Goal: Information Seeking & Learning: Learn about a topic

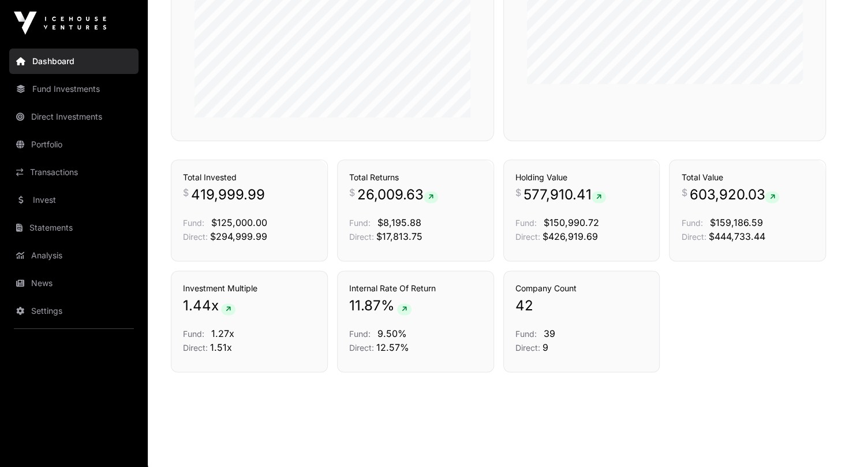
scroll to position [757, 0]
click at [452, 144] on link "Transactions" at bounding box center [458, 138] width 48 height 12
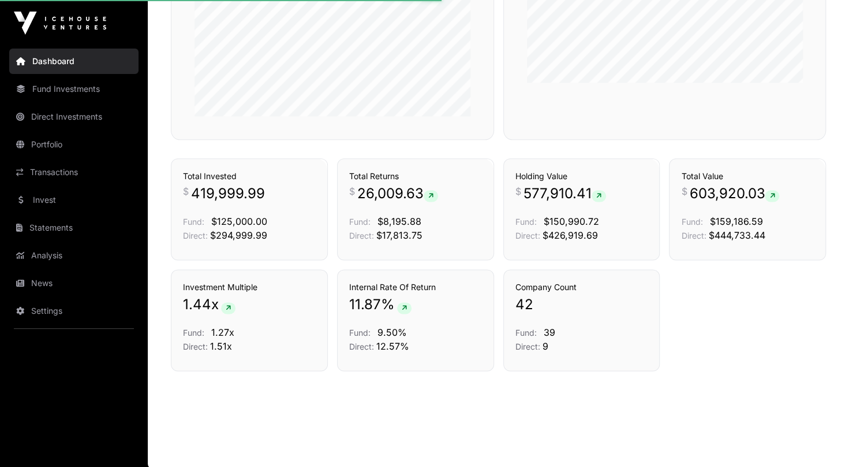
click at [448, 144] on link "Transactions" at bounding box center [458, 138] width 48 height 12
click at [463, 144] on link "Transactions" at bounding box center [458, 138] width 48 height 12
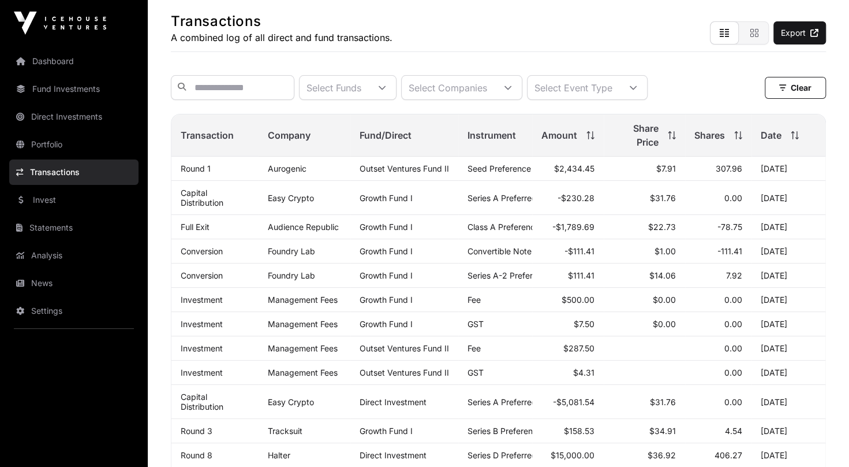
scroll to position [115, 0]
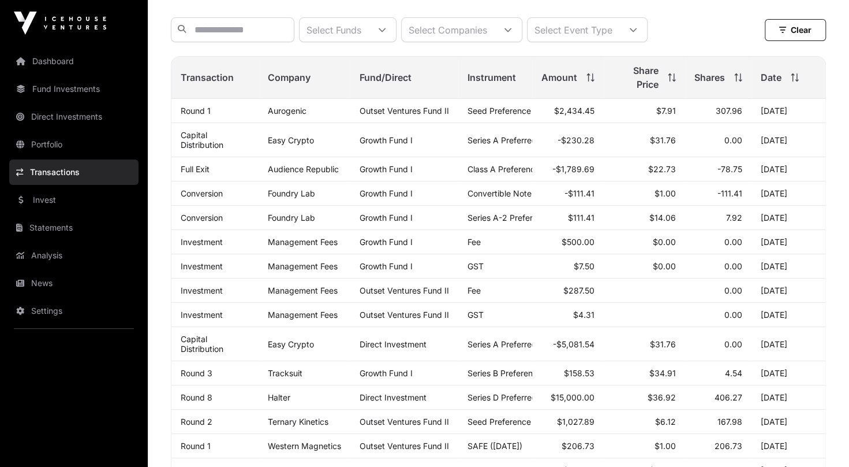
click at [386, 32] on icon at bounding box center [382, 30] width 8 height 8
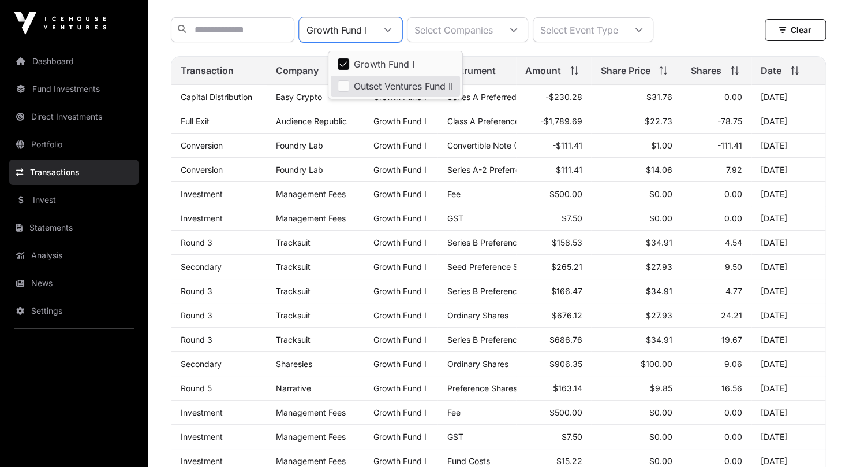
click at [518, 34] on icon at bounding box center [514, 30] width 8 height 8
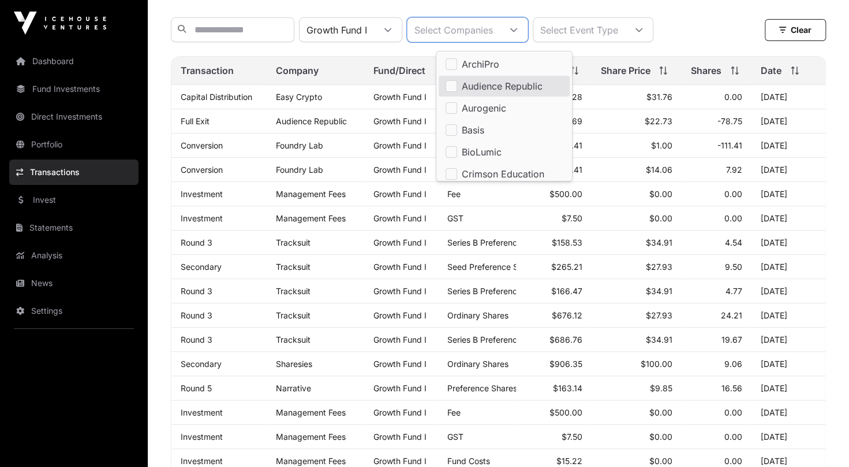
click at [457, 84] on li "Audience Republic" at bounding box center [504, 86] width 131 height 21
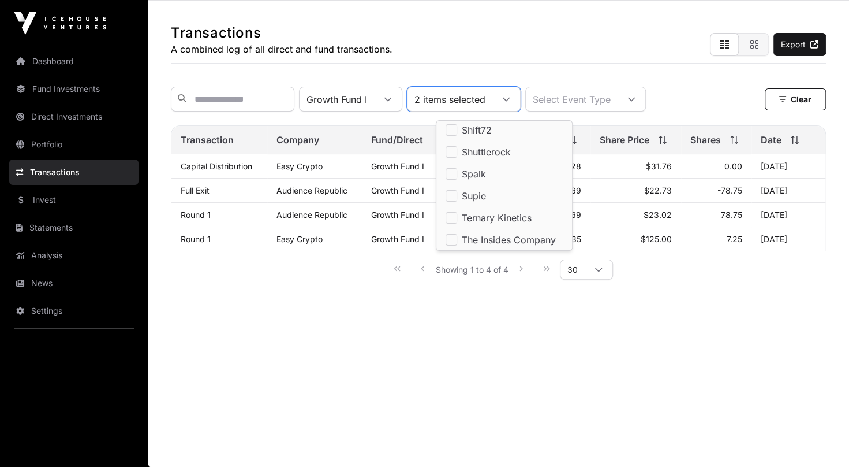
scroll to position [751, 0]
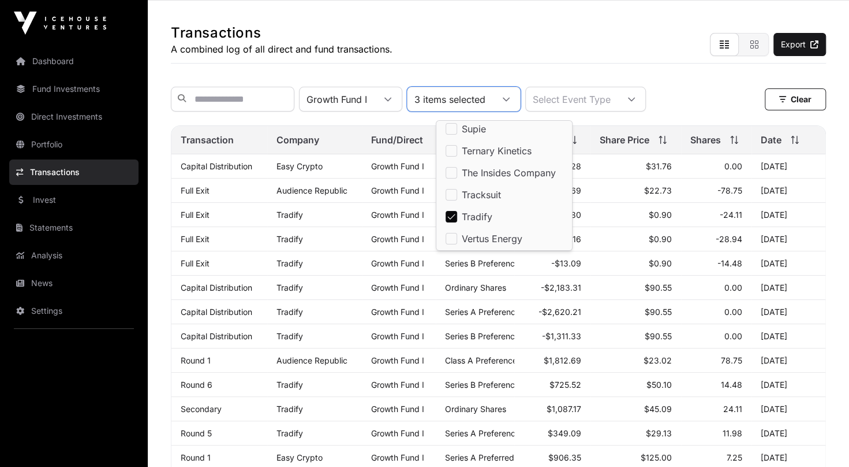
click at [846, 170] on div "Transactions A combined log of all direct and fund transactions. Export Growth …" at bounding box center [499, 272] width 702 height 542
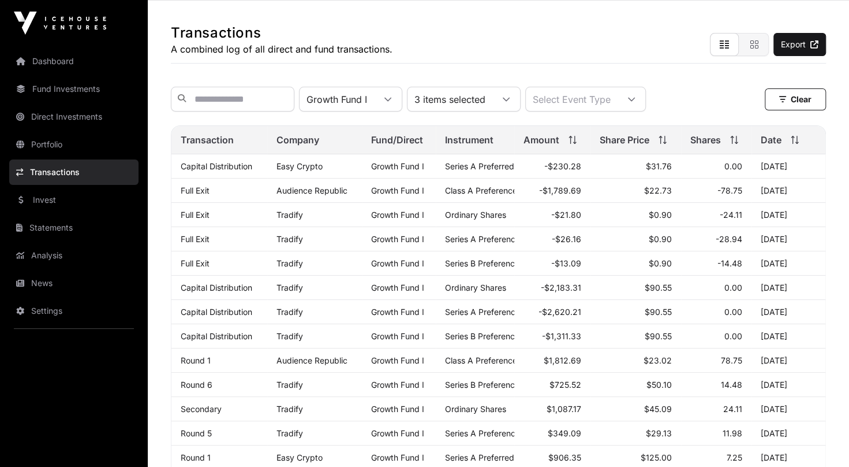
click at [510, 103] on icon at bounding box center [506, 99] width 8 height 8
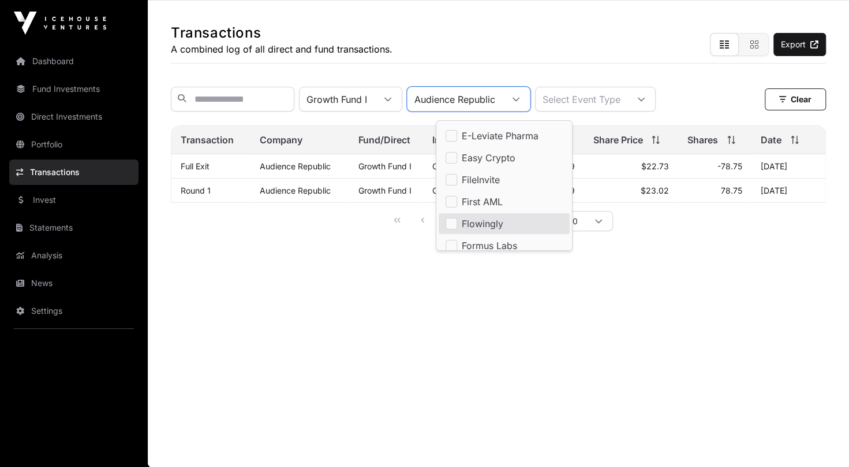
scroll to position [179, 0]
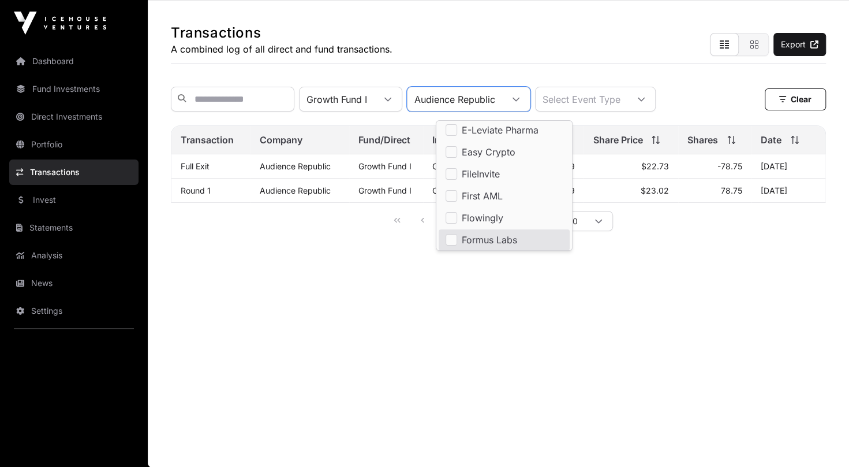
click at [473, 289] on main "Transactions A combined log of all direct and fund transactions. Export Growth …" at bounding box center [499, 234] width 702 height 467
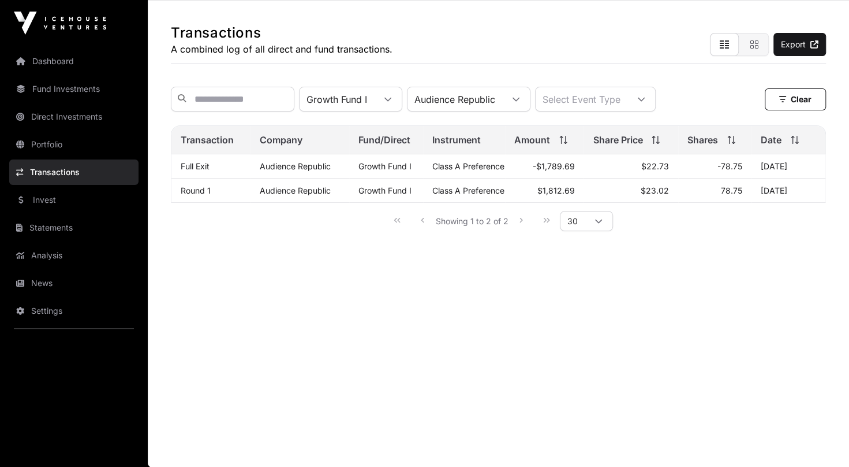
click at [520, 102] on icon at bounding box center [516, 99] width 8 height 8
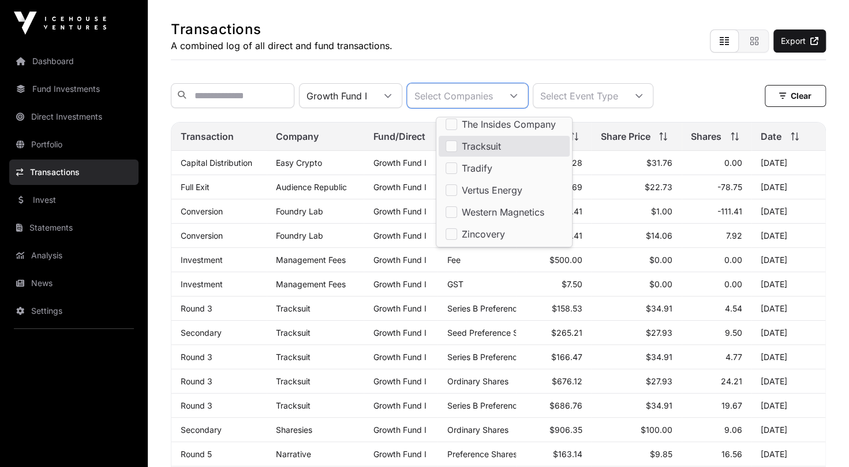
scroll to position [46, 0]
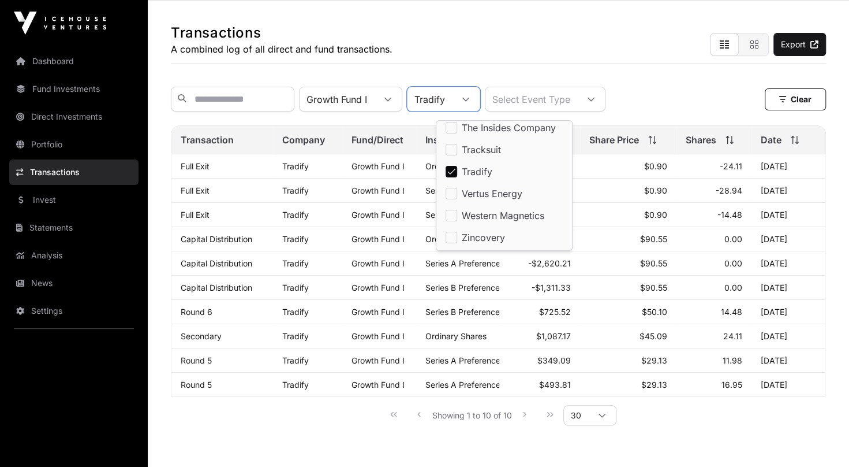
click at [693, 111] on div "Growth Fund I Tradify Select Event Type Clear" at bounding box center [498, 99] width 655 height 25
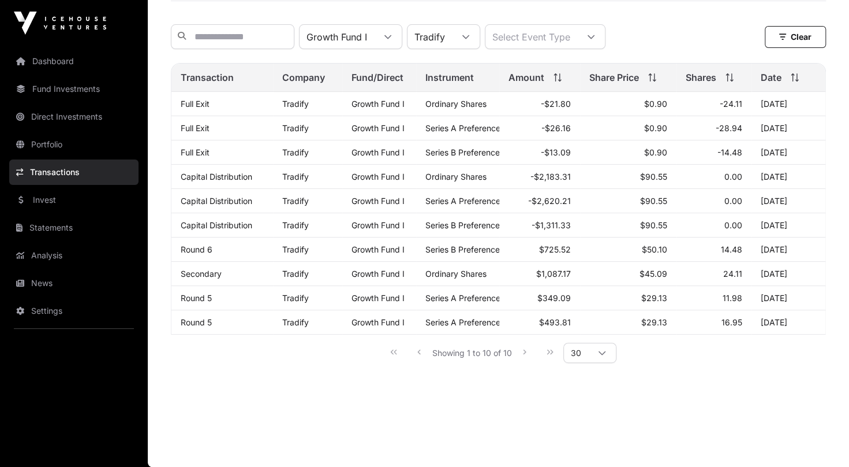
scroll to position [0, 0]
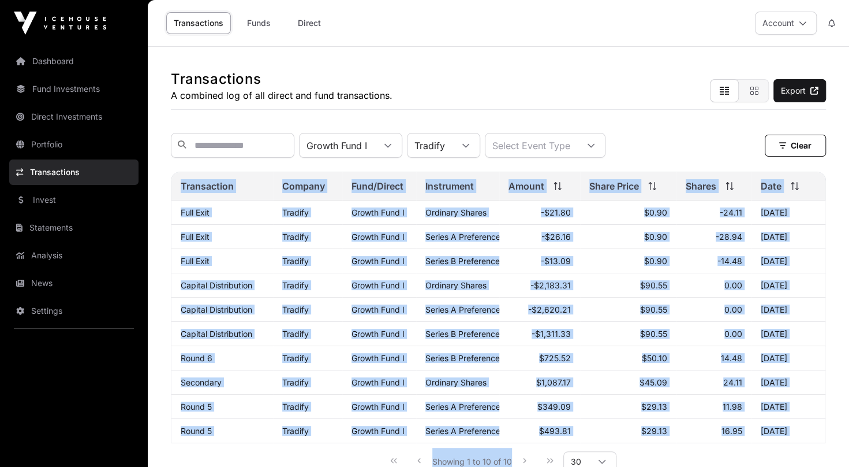
drag, startPoint x: 183, startPoint y: 191, endPoint x: 791, endPoint y: 436, distance: 655.4
click at [16, 25] on div "Dashboard Fund Investments Direct Investments Portfolio Transactions Invest Sta…" at bounding box center [424, 287] width 849 height 575
click at [279, 200] on th "Company" at bounding box center [307, 186] width 69 height 28
drag, startPoint x: 181, startPoint y: 193, endPoint x: 792, endPoint y: 438, distance: 657.8
click at [11, 27] on div "Dashboard Fund Investments Direct Investments Portfolio Transactions Invest Sta…" at bounding box center [424, 287] width 849 height 575
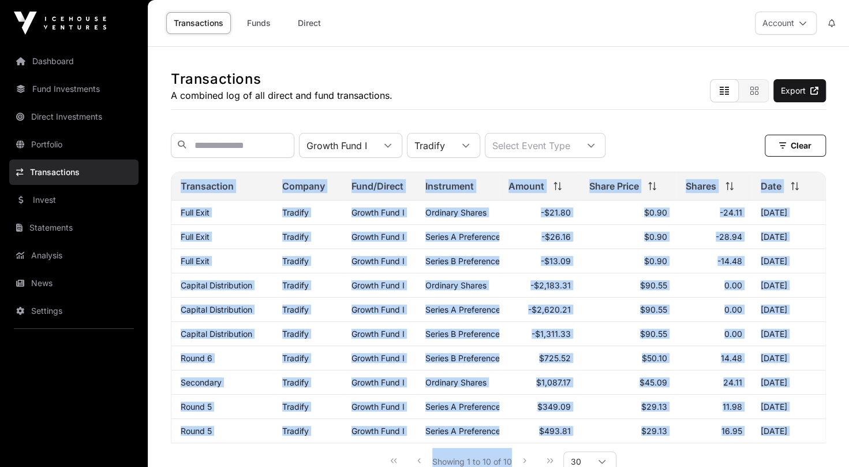
click at [783, 434] on td "30 Mar 2021" at bounding box center [789, 431] width 74 height 24
drag, startPoint x: 182, startPoint y: 192, endPoint x: 718, endPoint y: 441, distance: 591.0
click at [707, 447] on div "Growth Fund I Tradify Select Event Type Clear Clear Filters Transaction Company…" at bounding box center [498, 301] width 655 height 355
click at [720, 426] on td "16.95" at bounding box center [714, 431] width 75 height 24
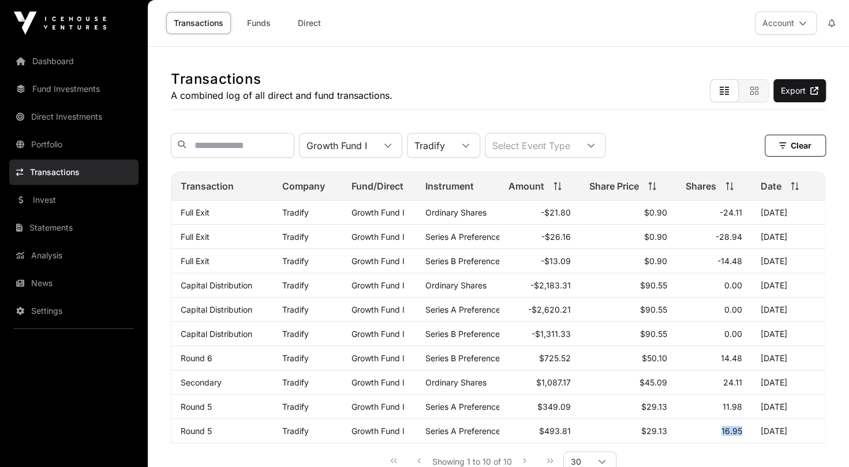
click at [720, 426] on td "16.95" at bounding box center [714, 431] width 75 height 24
drag, startPoint x: 199, startPoint y: 193, endPoint x: 789, endPoint y: 431, distance: 637.0
click at [789, 431] on table "Transaction Company Fund/Direct Instrument Amount Share Price Shares Date Full …" at bounding box center [498, 306] width 655 height 271
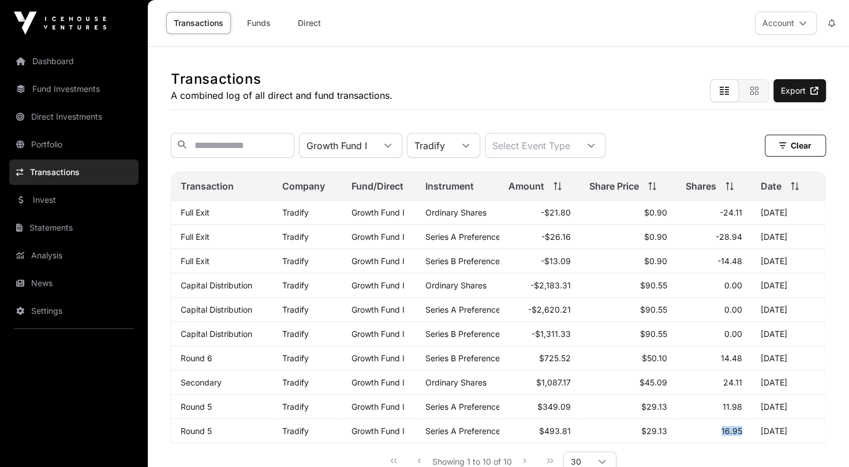
drag, startPoint x: 789, startPoint y: 431, endPoint x: 781, endPoint y: 434, distance: 9.1
copy table "saction Company Fund/Direct Instrument Amount Share Price Shares Date Full Exit…"
click at [480, 143] on div at bounding box center [466, 145] width 28 height 24
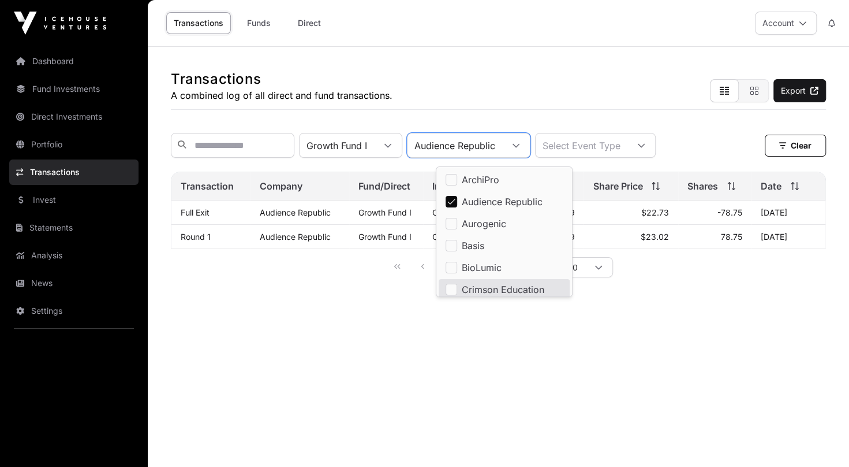
scroll to position [3, 0]
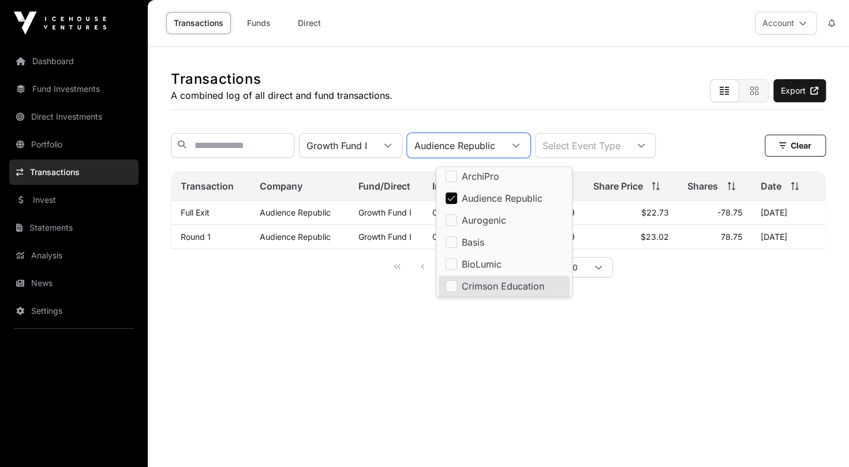
click at [639, 316] on main "Transactions A combined log of all direct and fund transactions. Export Growth …" at bounding box center [499, 280] width 702 height 467
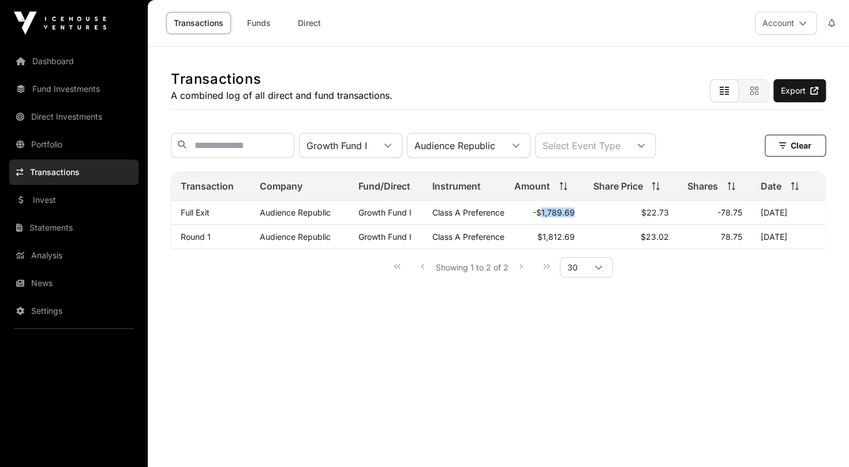
drag, startPoint x: 543, startPoint y: 217, endPoint x: 571, endPoint y: 217, distance: 28.3
click at [571, 217] on td "-$1,789.69" at bounding box center [544, 212] width 79 height 24
drag, startPoint x: 571, startPoint y: 217, endPoint x: 557, endPoint y: 224, distance: 16.3
click at [557, 224] on td "-$1,789.69" at bounding box center [544, 212] width 79 height 24
click at [540, 221] on td "-$1,789.69" at bounding box center [544, 212] width 79 height 24
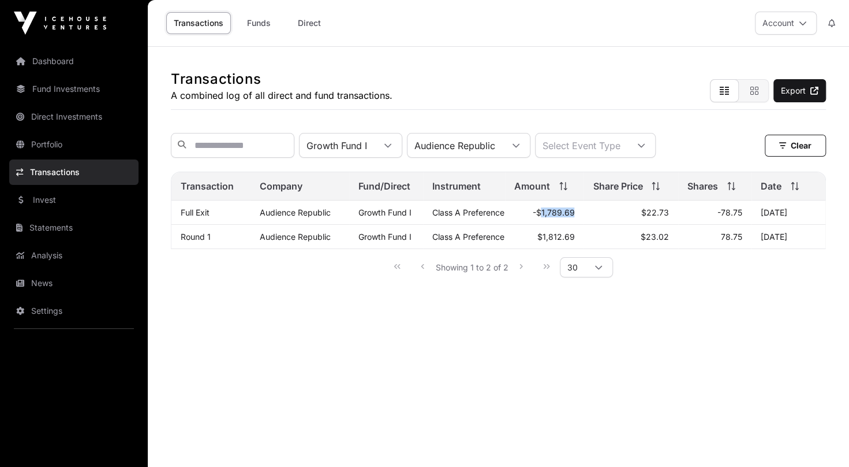
drag, startPoint x: 539, startPoint y: 218, endPoint x: 572, endPoint y: 219, distance: 32.4
click at [572, 219] on td "-$1,789.69" at bounding box center [544, 212] width 79 height 24
copy td "1,789.69"
drag, startPoint x: 543, startPoint y: 241, endPoint x: 571, endPoint y: 241, distance: 27.7
click at [571, 241] on td "$1,812.69" at bounding box center [544, 237] width 79 height 24
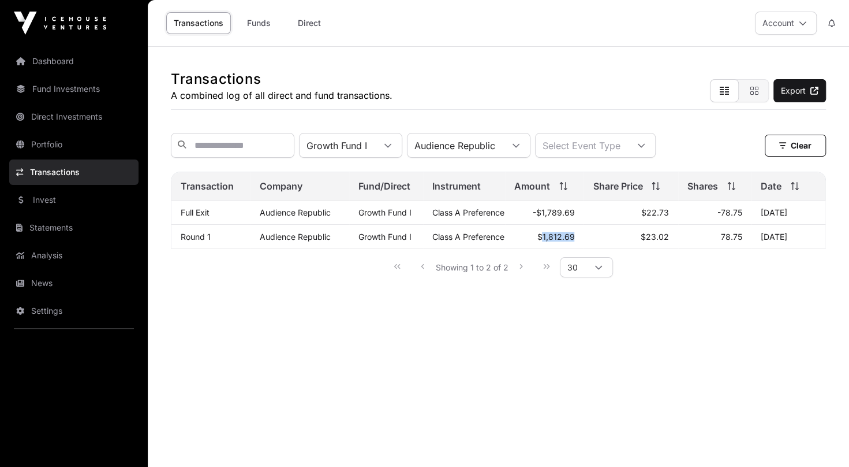
copy td "1,812.69"
click at [520, 145] on icon at bounding box center [516, 145] width 8 height 8
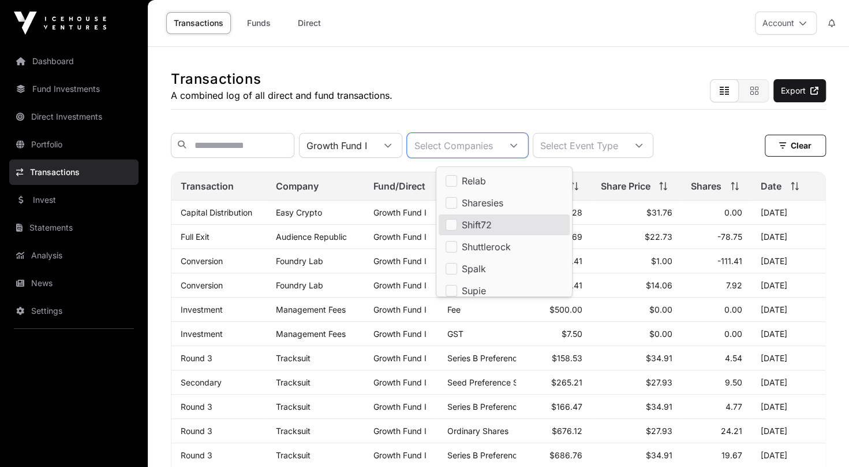
scroll to position [796, 0]
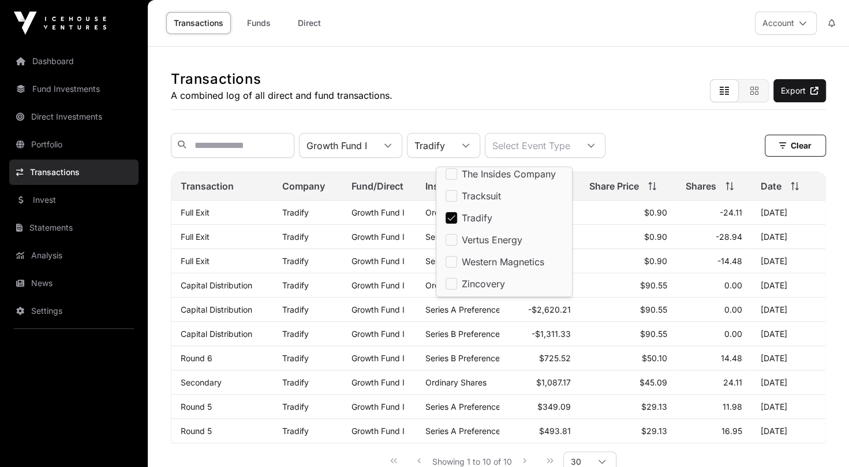
click at [631, 297] on td "$90.55" at bounding box center [628, 285] width 96 height 24
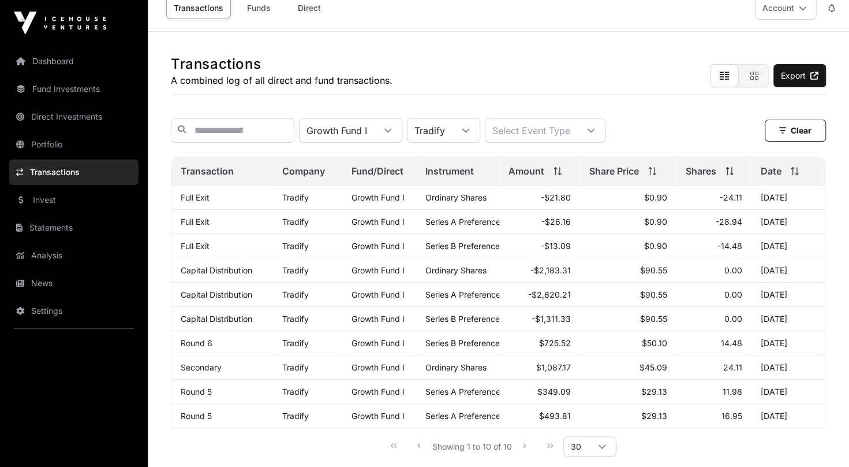
scroll to position [111, 0]
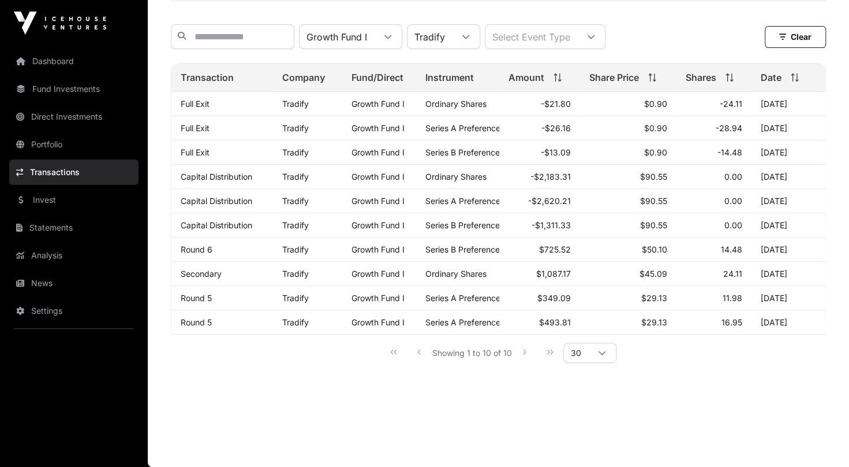
click at [523, 353] on div "Showing 1 to 10 of 10 30" at bounding box center [498, 352] width 236 height 26
click at [551, 352] on div "Showing 1 to 10 of 10 30" at bounding box center [498, 352] width 236 height 26
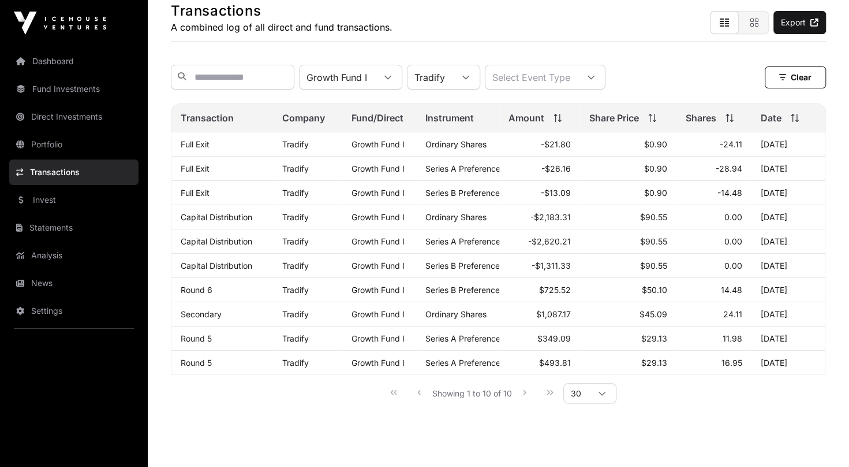
scroll to position [54, 0]
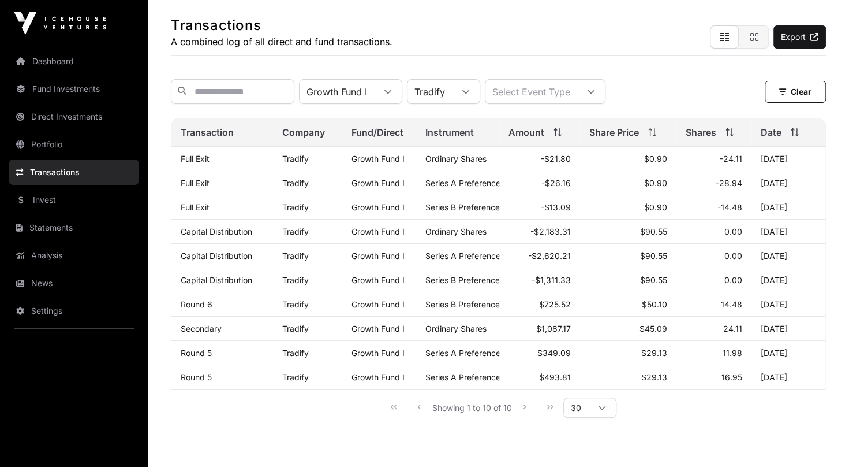
click at [392, 95] on icon at bounding box center [388, 92] width 8 height 8
click at [699, 104] on div "2 items selected Tradify Select Event Type Clear" at bounding box center [498, 91] width 655 height 25
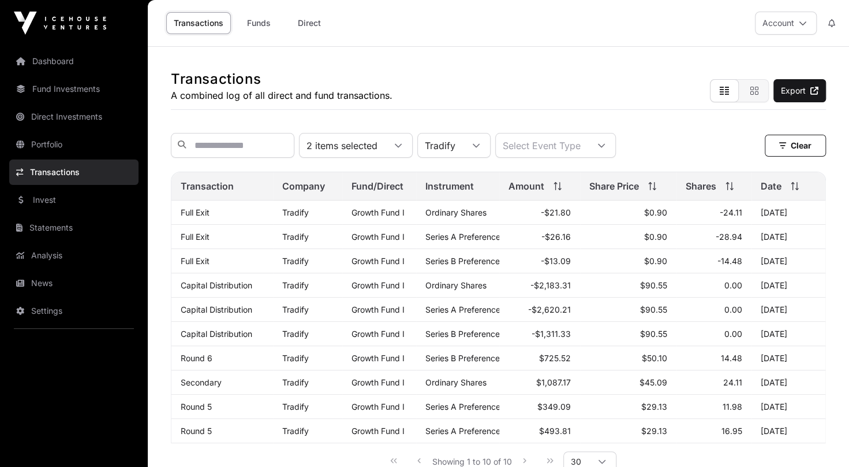
scroll to position [58, 0]
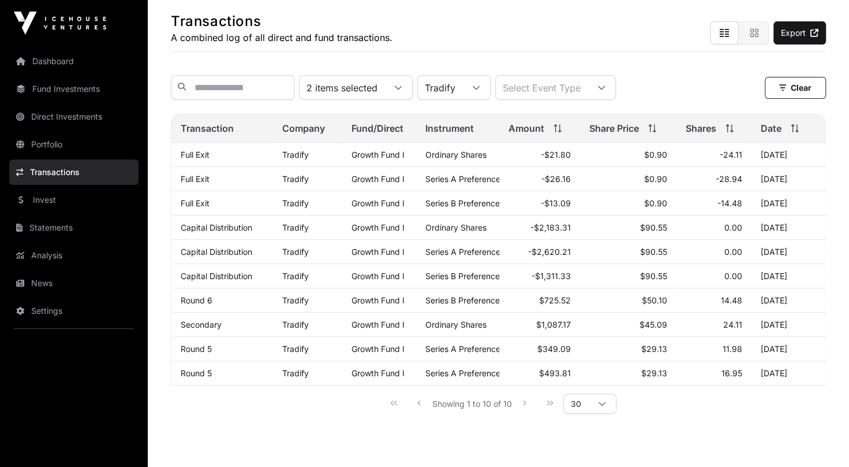
click at [402, 87] on icon at bounding box center [398, 88] width 8 height 8
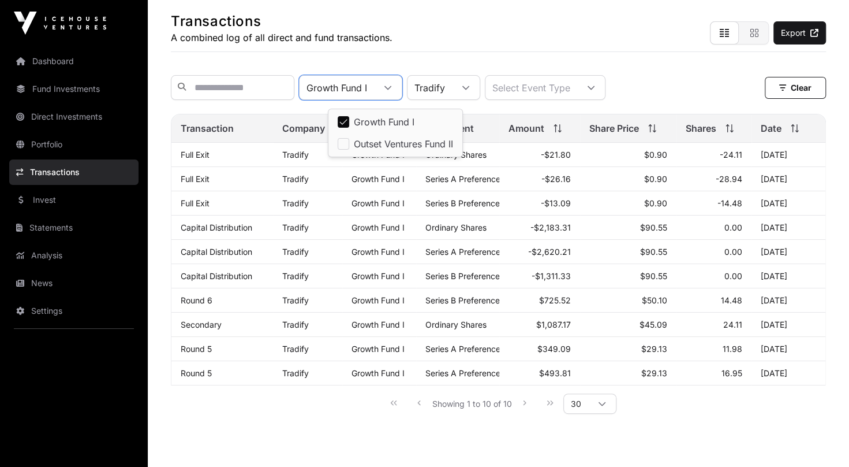
click at [696, 79] on div "Growth Fund I Tradify Select Event Type Clear" at bounding box center [498, 87] width 655 height 25
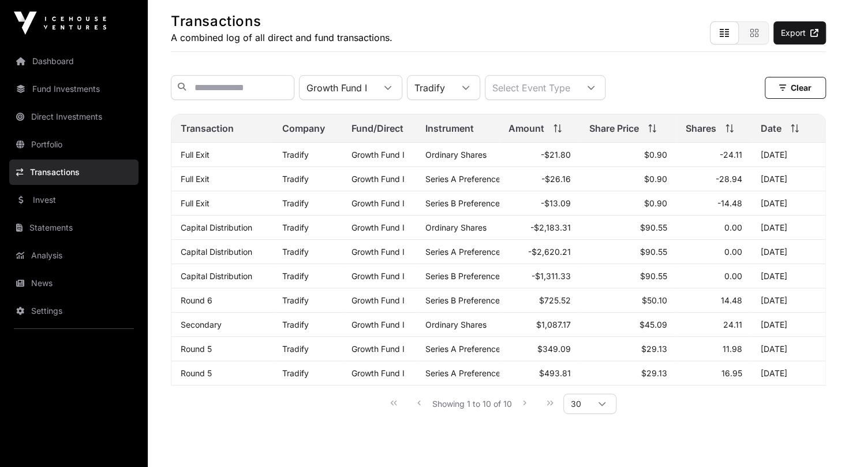
click at [595, 92] on icon at bounding box center [591, 88] width 8 height 8
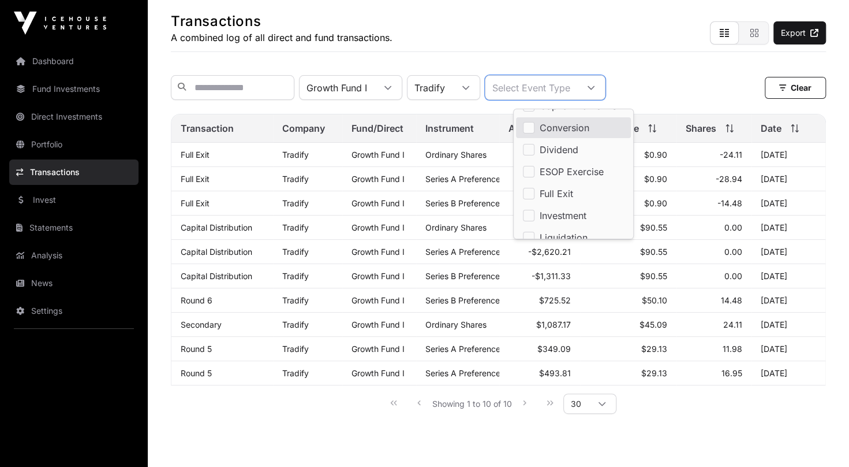
scroll to position [0, 0]
click at [700, 87] on div "Growth Fund I Tradify Select Event Type Clear" at bounding box center [498, 87] width 655 height 25
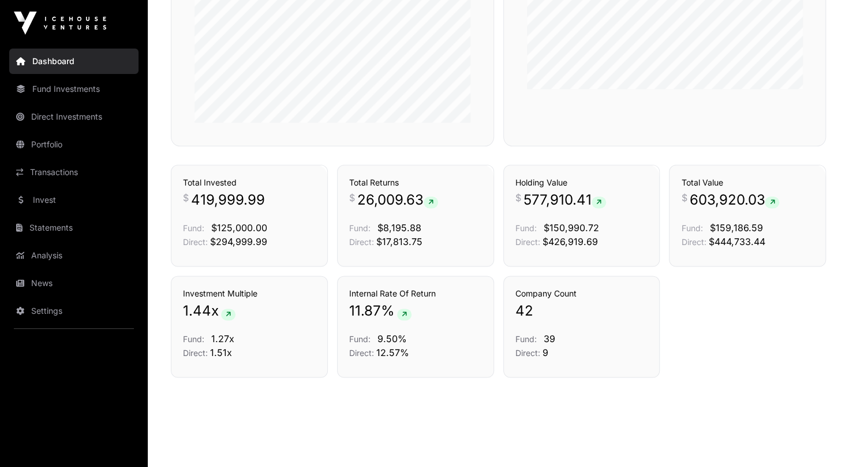
scroll to position [757, 0]
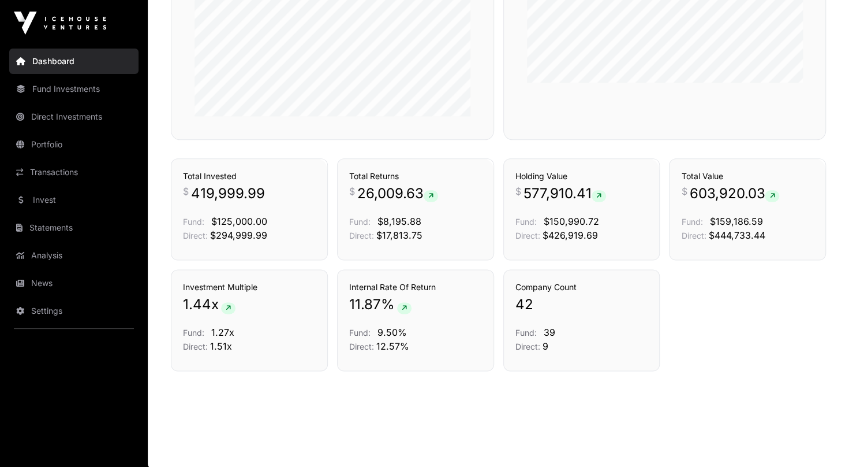
click at [626, 144] on link "Holdings" at bounding box center [631, 138] width 33 height 12
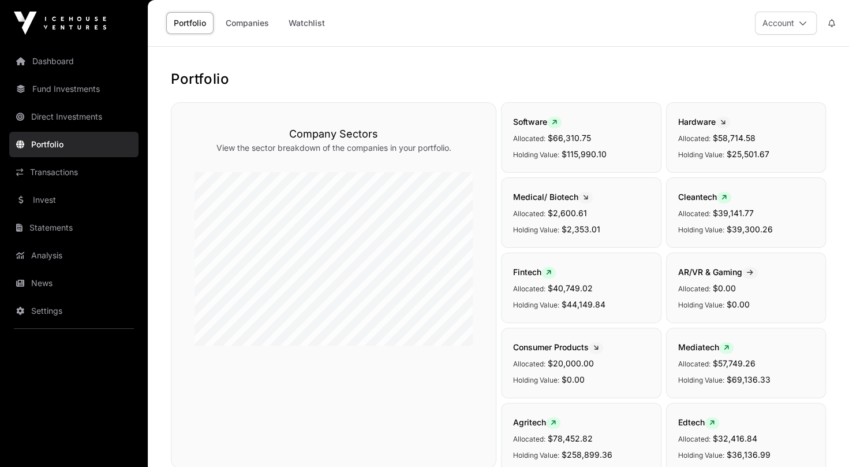
click at [70, 84] on link "Fund Investments" at bounding box center [73, 88] width 129 height 25
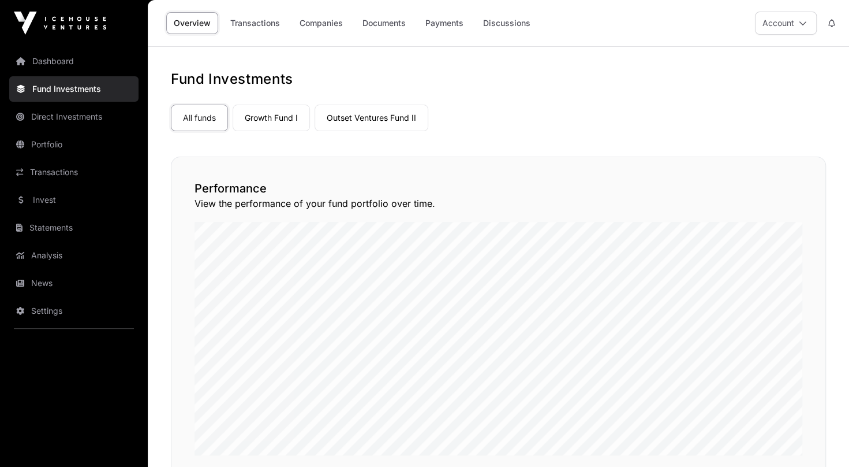
click at [282, 120] on link "Growth Fund I" at bounding box center [271, 118] width 77 height 27
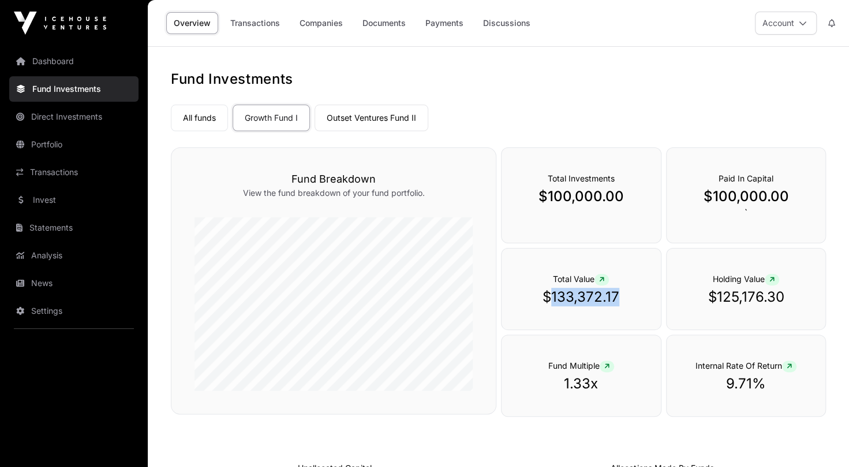
drag, startPoint x: 553, startPoint y: 295, endPoint x: 623, endPoint y: 299, distance: 69.9
click at [624, 299] on p "$133,372.17" at bounding box center [581, 297] width 113 height 18
click at [270, 114] on link "Growth Fund I" at bounding box center [271, 118] width 77 height 27
click at [360, 114] on link "Outset Ventures Fund II" at bounding box center [372, 118] width 114 height 27
drag, startPoint x: 555, startPoint y: 297, endPoint x: 616, endPoint y: 297, distance: 61.2
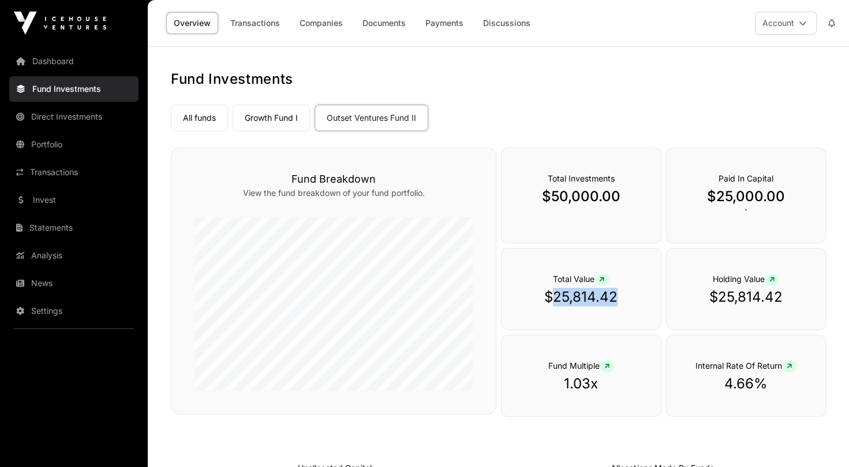
click at [616, 297] on p "$25,814.42" at bounding box center [581, 297] width 113 height 18
copy p "25,814.42"
click at [275, 121] on link "Growth Fund I" at bounding box center [271, 118] width 77 height 27
click at [67, 110] on link "Direct Investments" at bounding box center [73, 116] width 129 height 25
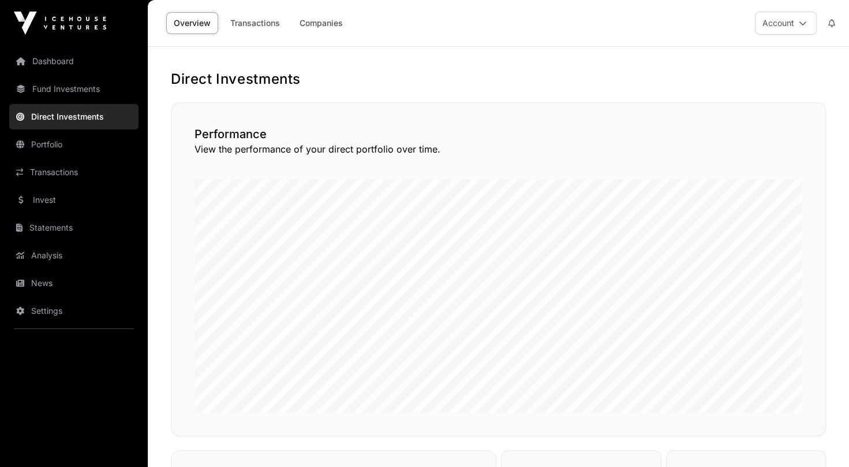
click at [324, 20] on link "Companies" at bounding box center [321, 23] width 58 height 22
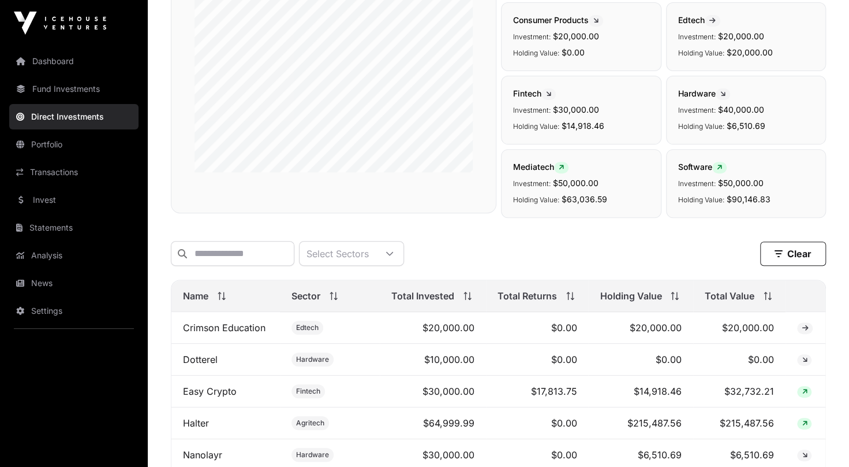
scroll to position [346, 0]
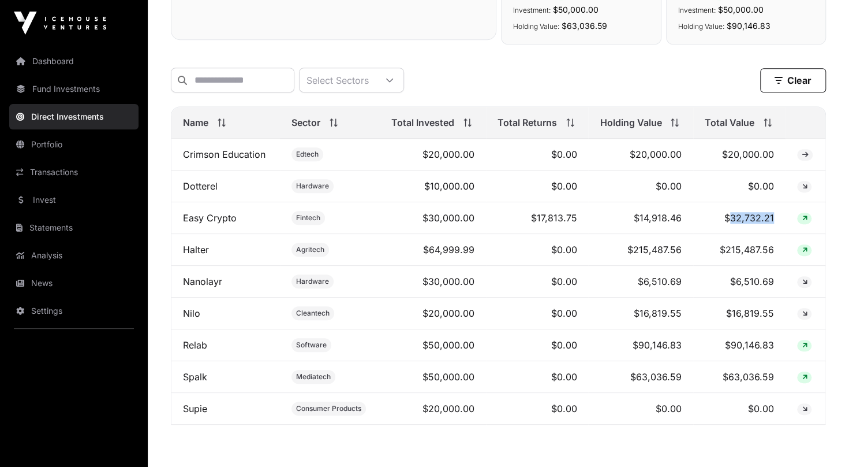
drag, startPoint x: 733, startPoint y: 224, endPoint x: 774, endPoint y: 225, distance: 40.4
click at [774, 225] on td "$32,732.21" at bounding box center [739, 218] width 92 height 32
copy td "32,732.21"
drag, startPoint x: 644, startPoint y: 316, endPoint x: 680, endPoint y: 319, distance: 36.5
click at [680, 319] on td "$16,819.55" at bounding box center [640, 313] width 105 height 32
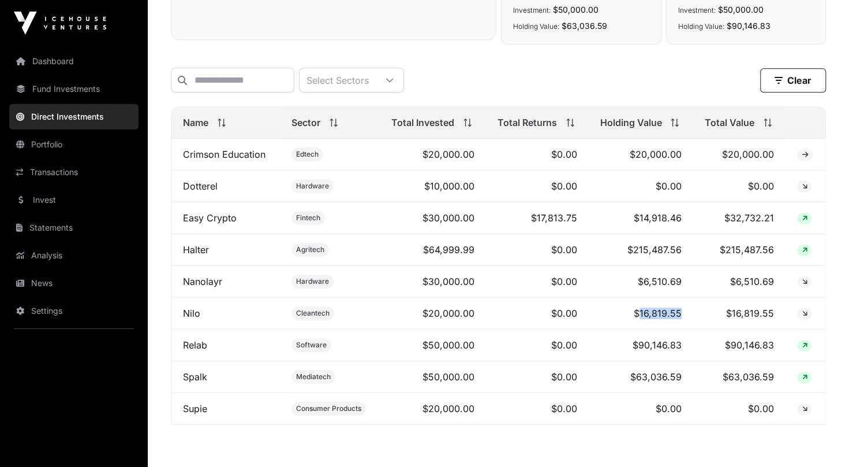
copy td "16,819.55"
click at [562, 224] on td "$17,813.75" at bounding box center [537, 218] width 103 height 32
click at [313, 220] on span "Fintech" at bounding box center [308, 217] width 24 height 9
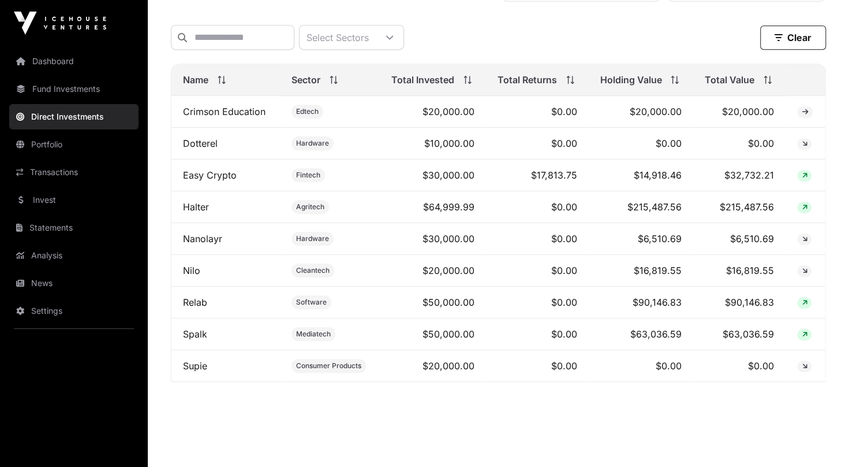
scroll to position [404, 0]
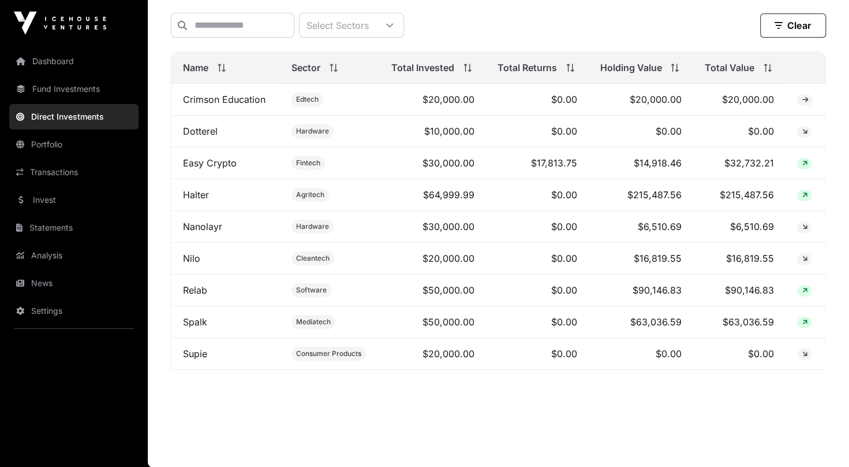
click at [206, 160] on link "Easy Crypto" at bounding box center [210, 163] width 54 height 12
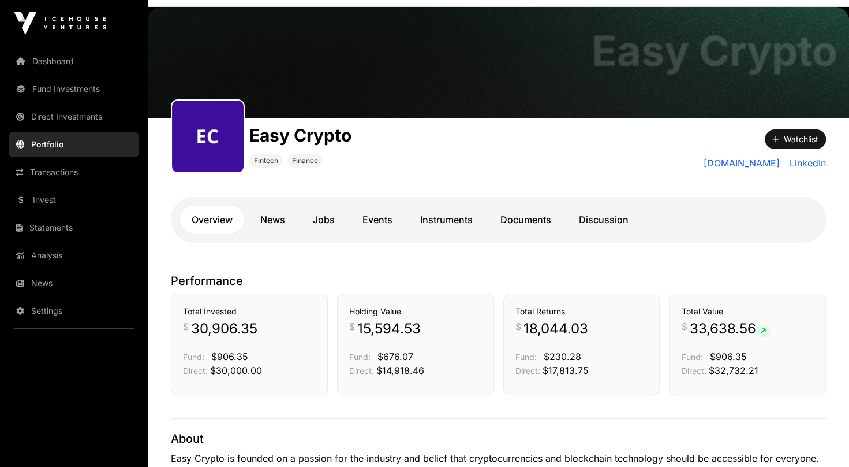
scroll to position [115, 0]
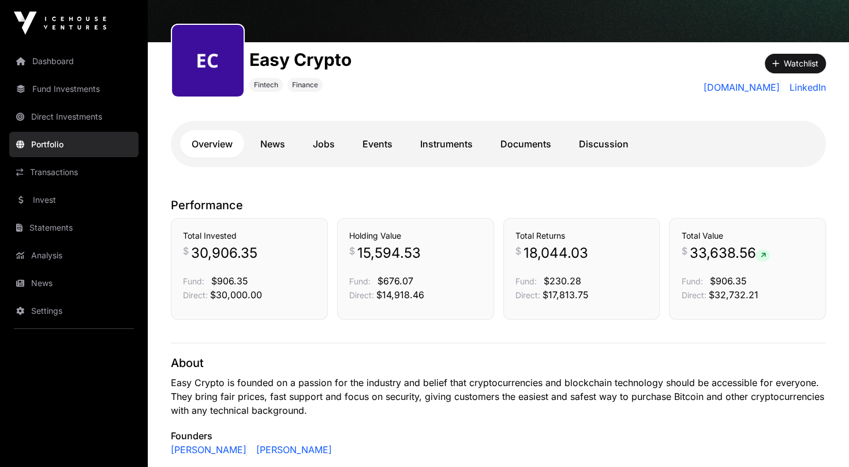
click at [54, 170] on link "Transactions" at bounding box center [73, 171] width 129 height 25
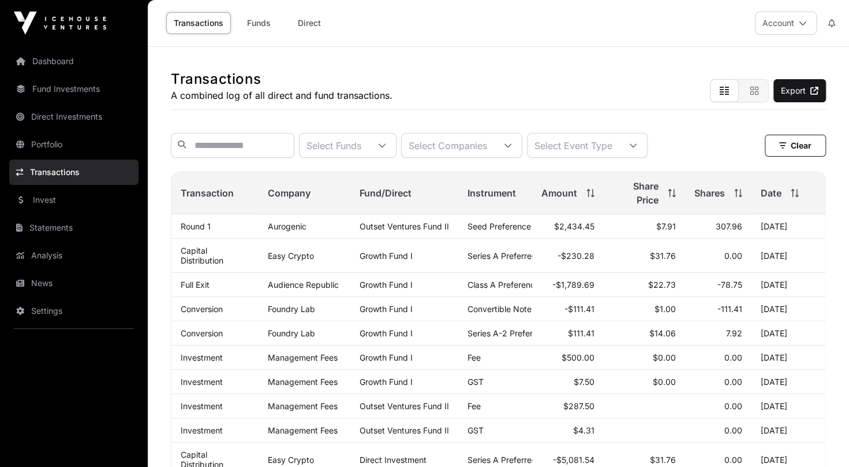
click at [43, 173] on link "Transactions" at bounding box center [73, 171] width 129 height 25
click at [386, 148] on icon at bounding box center [382, 145] width 8 height 8
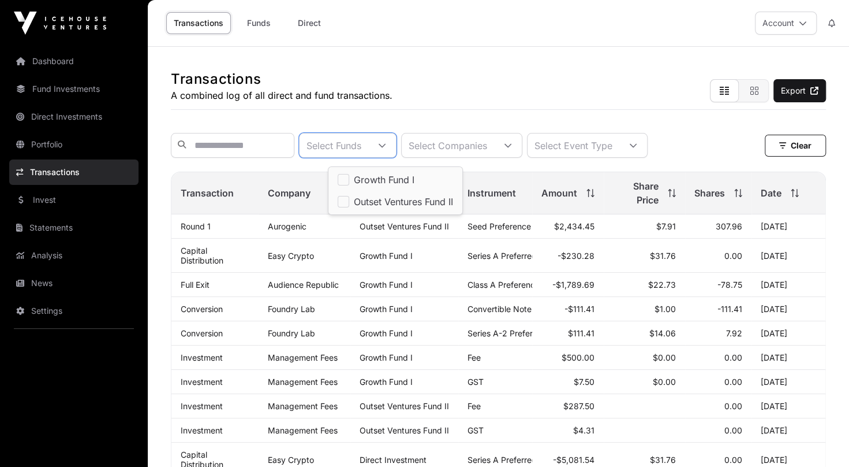
click at [386, 148] on icon at bounding box center [382, 145] width 8 height 8
click at [512, 147] on icon at bounding box center [508, 145] width 7 height 4
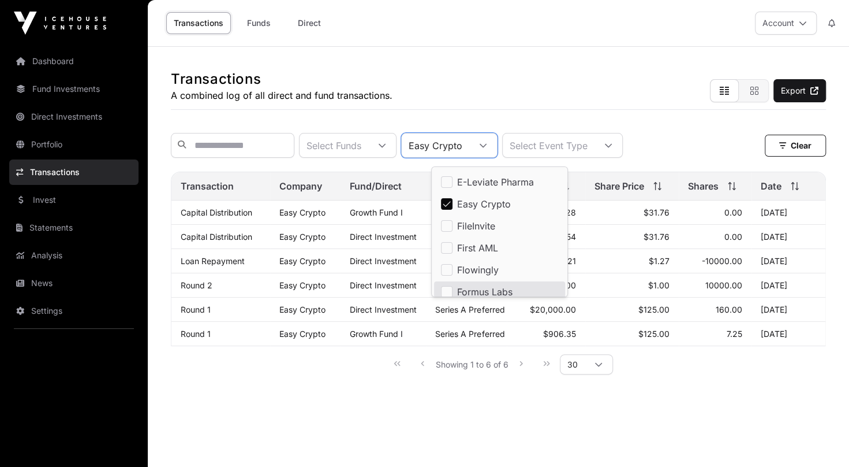
scroll to position [179, 0]
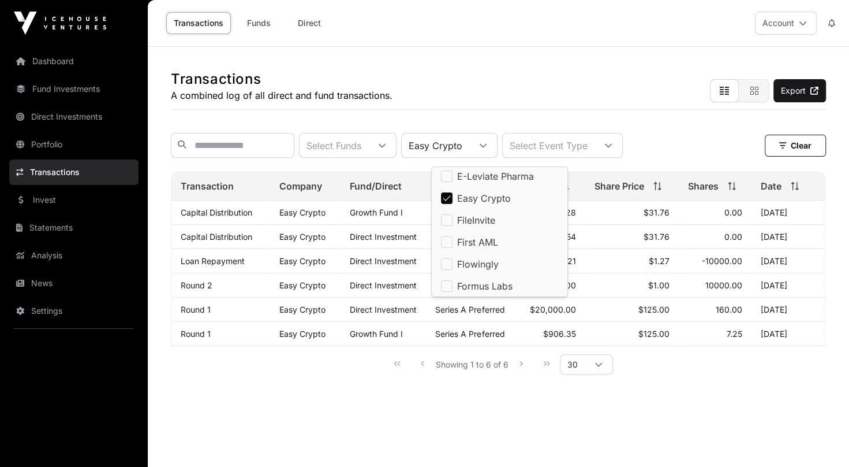
click at [517, 395] on div "Transactions A combined log of all direct and fund transactions. Export Select …" at bounding box center [499, 221] width 702 height 348
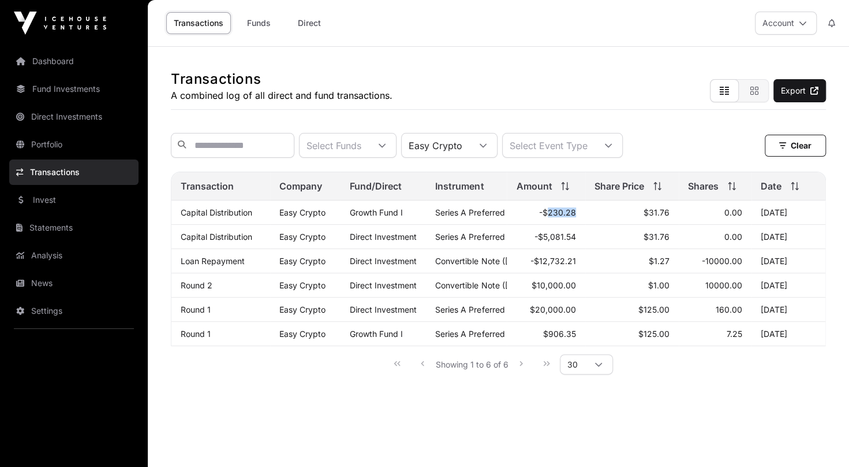
drag, startPoint x: 547, startPoint y: 218, endPoint x: 574, endPoint y: 218, distance: 26.6
click at [574, 218] on td "-$230.28" at bounding box center [546, 212] width 79 height 24
click at [72, 118] on link "Direct Investments" at bounding box center [73, 116] width 129 height 25
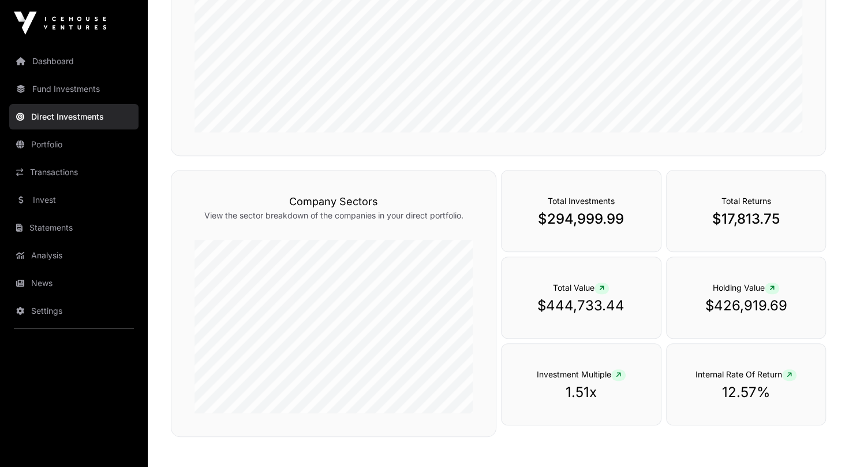
scroll to position [346, 0]
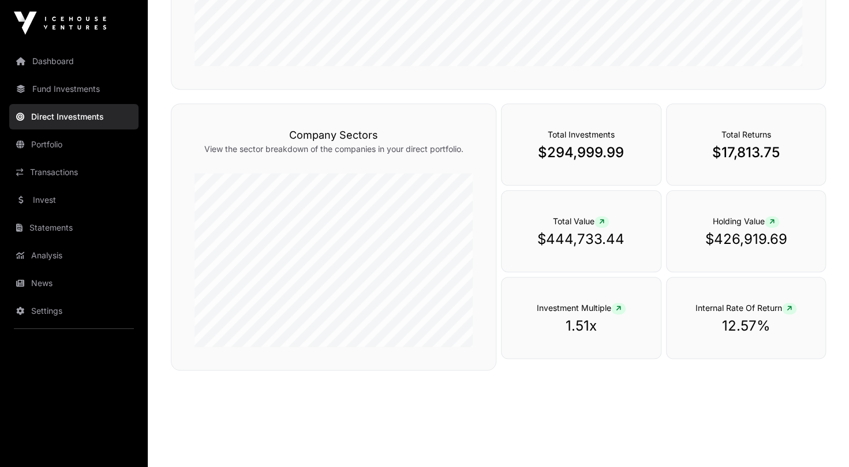
click at [68, 66] on link "Dashboard" at bounding box center [73, 60] width 129 height 25
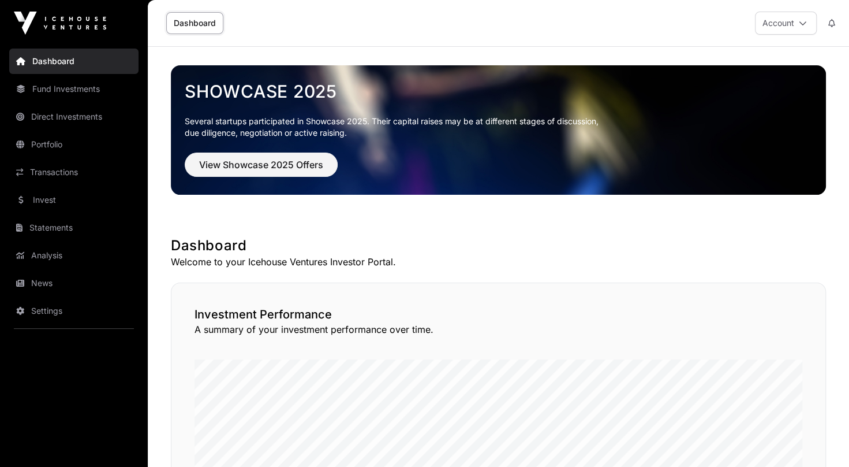
click at [803, 23] on icon at bounding box center [803, 23] width 8 height 8
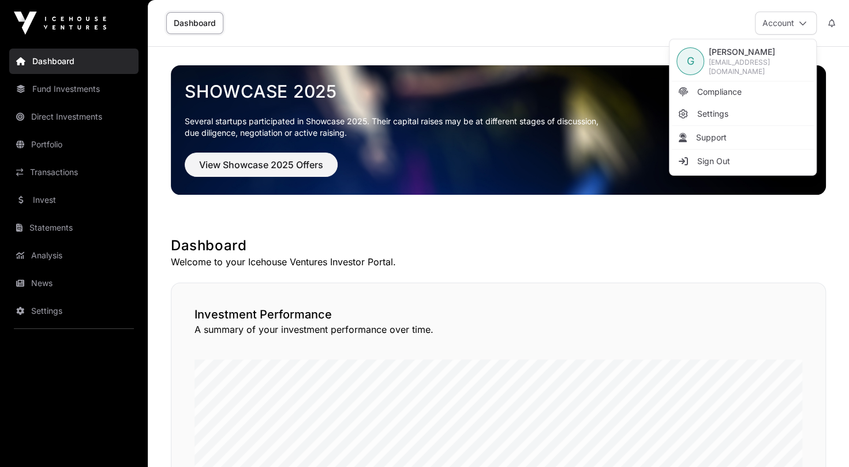
click at [723, 158] on span "Sign Out" at bounding box center [713, 161] width 33 height 12
